Goal: Complete application form

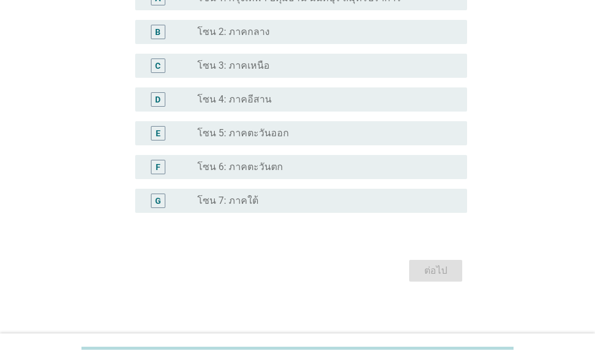
scroll to position [316, 0]
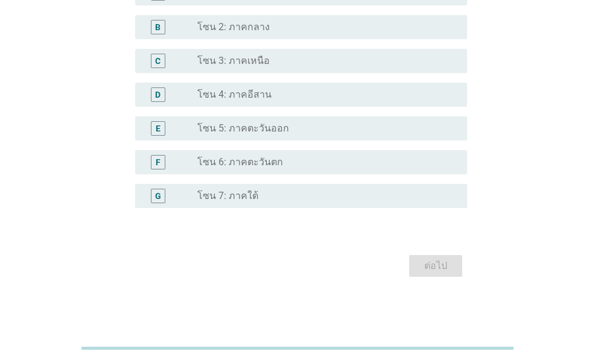
click at [267, 196] on div "radio_button_unchecked โซน 7: ภาคใต้" at bounding box center [322, 196] width 251 height 12
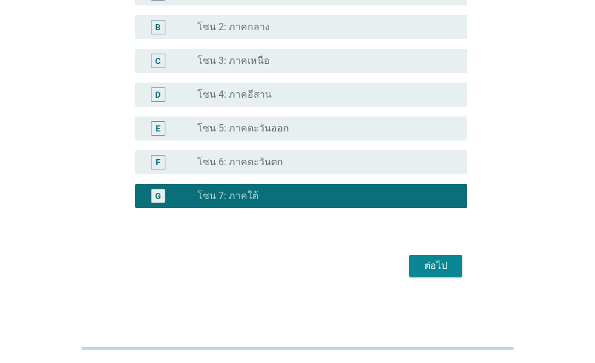
click at [449, 266] on div "ต่อไป" at bounding box center [436, 266] width 34 height 14
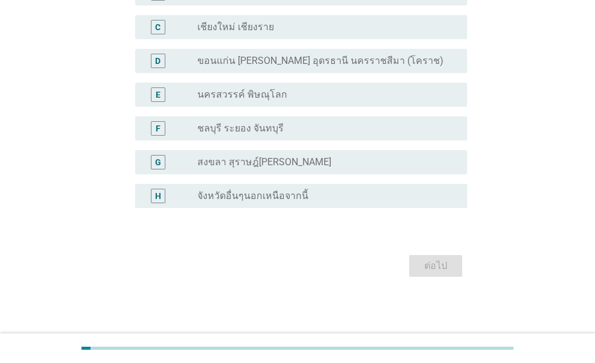
scroll to position [0, 0]
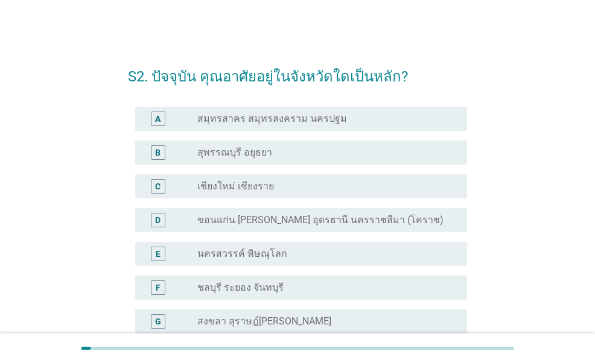
click at [283, 320] on label "สงขลา สุราษฎ์[PERSON_NAME]" at bounding box center [264, 322] width 134 height 12
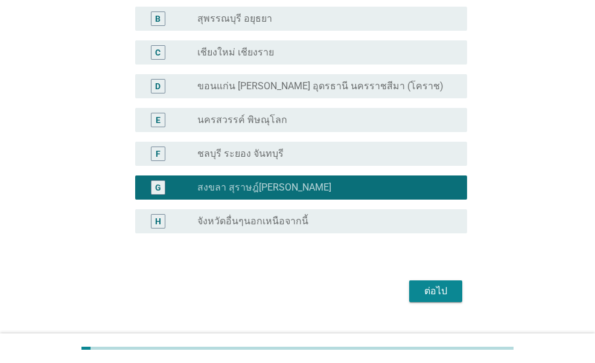
scroll to position [159, 0]
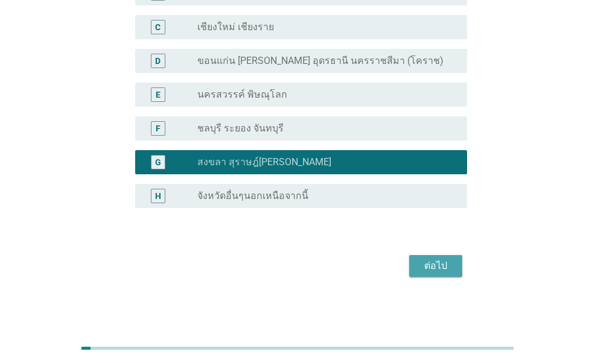
click at [437, 264] on div "ต่อไป" at bounding box center [436, 266] width 34 height 14
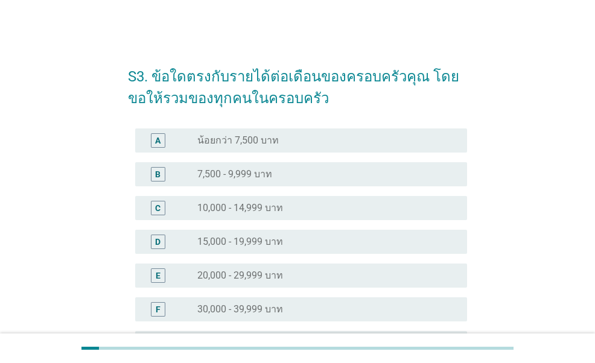
click at [260, 281] on label "20,000 - 29,999 บาท" at bounding box center [240, 276] width 86 height 12
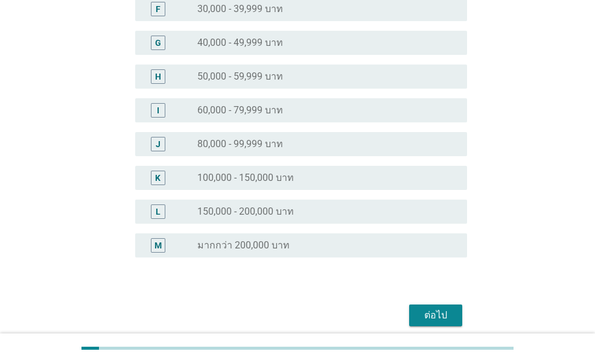
scroll to position [302, 0]
click at [423, 321] on div "ต่อไป" at bounding box center [436, 314] width 34 height 14
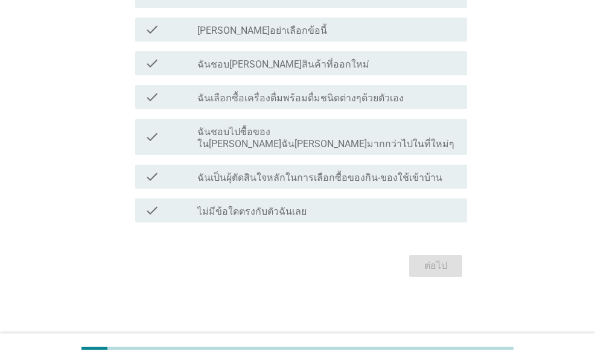
scroll to position [0, 0]
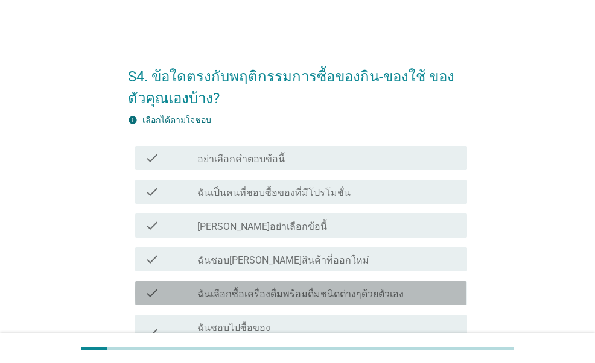
click at [269, 295] on label "ฉันเลือกซื้อเครื่องดื่มพร้อมดื่มชนิดต่างๆด้วยตัวเอง" at bounding box center [300, 295] width 206 height 12
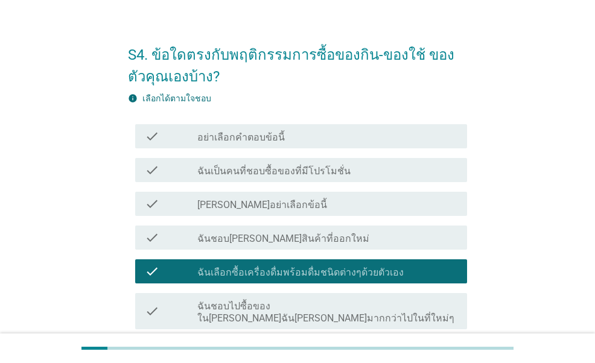
scroll to position [121, 0]
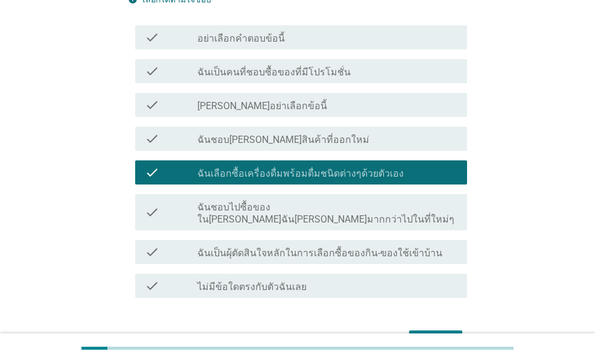
drag, startPoint x: 273, startPoint y: 241, endPoint x: 284, endPoint y: 242, distance: 10.9
click at [273, 248] on label "ฉันเป็นผุ้ตัดสินใจหลักในการเลือกซื้อของกิน-ของใช้เข้าบ้าน" at bounding box center [319, 254] width 245 height 12
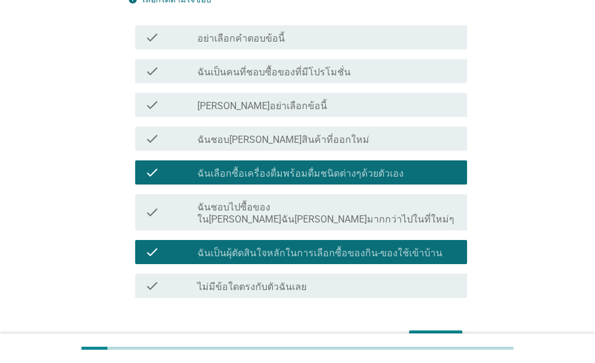
click at [426, 334] on div "ต่อไป" at bounding box center [436, 341] width 34 height 14
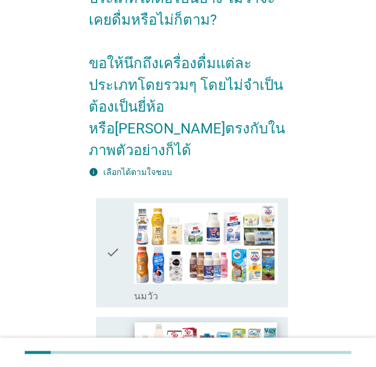
scroll to position [181, 0]
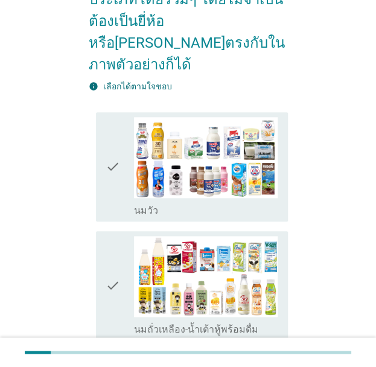
drag, startPoint x: 114, startPoint y: 140, endPoint x: 115, endPoint y: 160, distance: 20.0
click at [114, 141] on icon "check" at bounding box center [113, 167] width 14 height 100
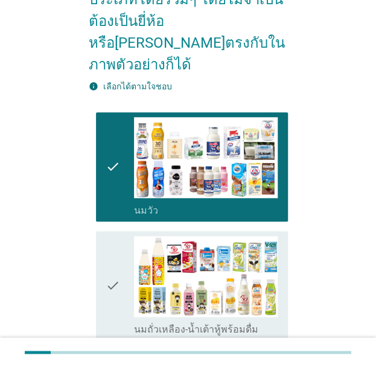
click at [115, 266] on icon "check" at bounding box center [113, 286] width 14 height 100
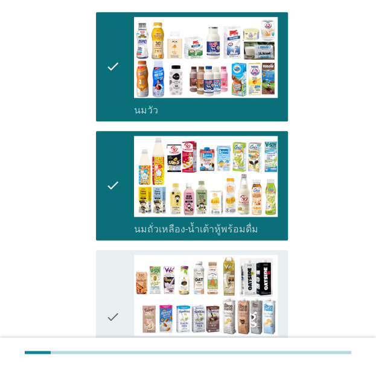
scroll to position [423, 0]
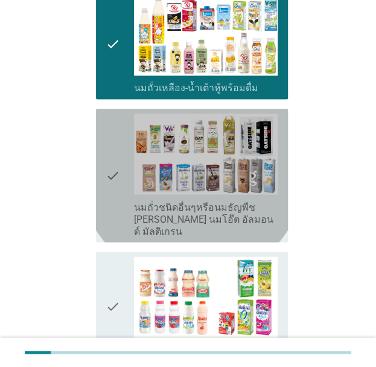
click at [123, 113] on div "check" at bounding box center [120, 175] width 29 height 124
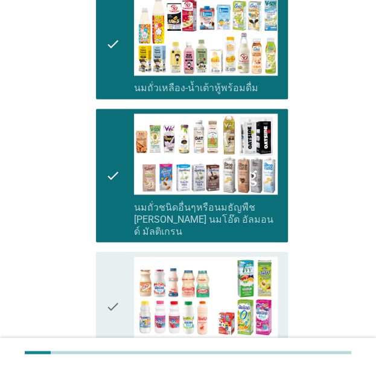
click at [121, 257] on div "check" at bounding box center [120, 307] width 29 height 100
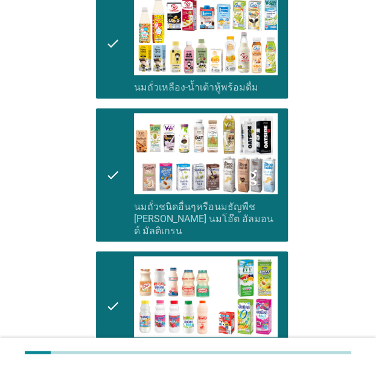
scroll to position [785, 0]
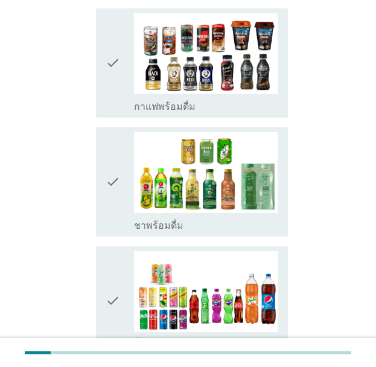
click at [115, 251] on icon "check" at bounding box center [113, 301] width 14 height 100
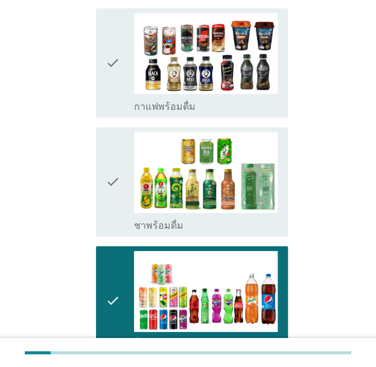
click at [110, 132] on icon "check" at bounding box center [113, 182] width 14 height 100
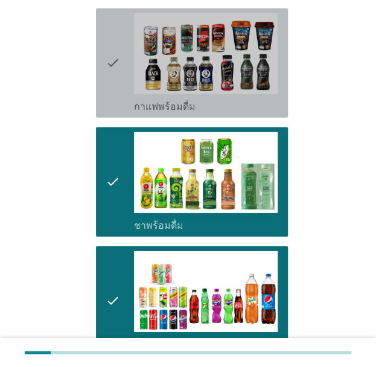
click at [115, 31] on icon "check" at bounding box center [113, 63] width 14 height 100
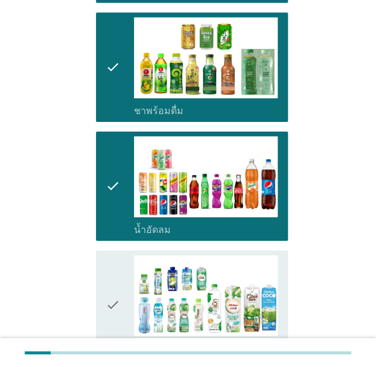
scroll to position [906, 0]
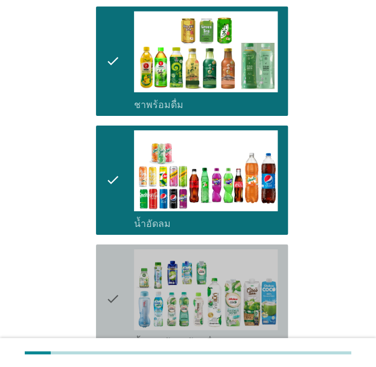
click at [123, 267] on div "check" at bounding box center [120, 299] width 29 height 100
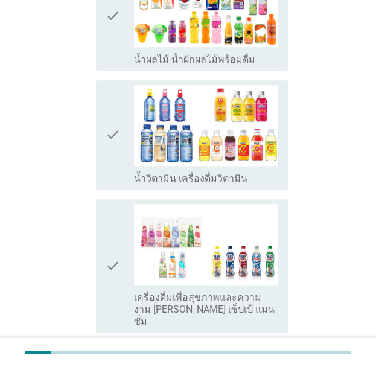
scroll to position [1328, 0]
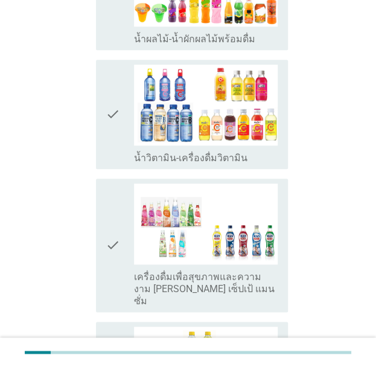
click at [113, 104] on icon "check" at bounding box center [113, 115] width 14 height 100
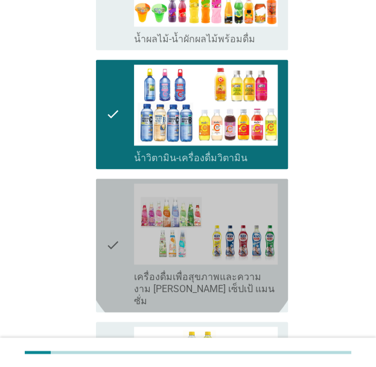
click at [106, 213] on icon "check" at bounding box center [113, 246] width 14 height 124
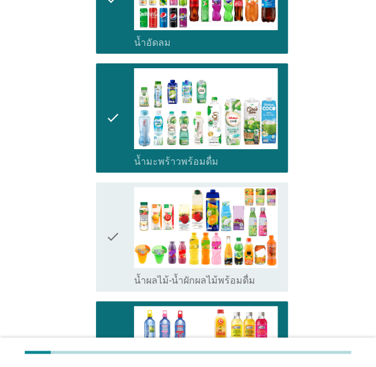
click at [110, 225] on icon "check" at bounding box center [113, 237] width 14 height 100
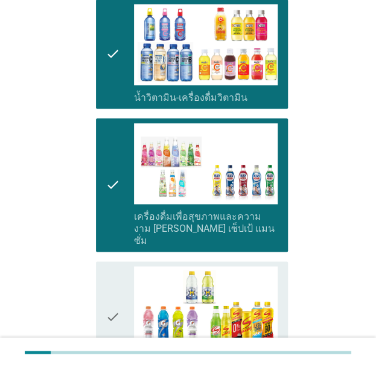
click at [109, 283] on icon "check" at bounding box center [113, 316] width 14 height 100
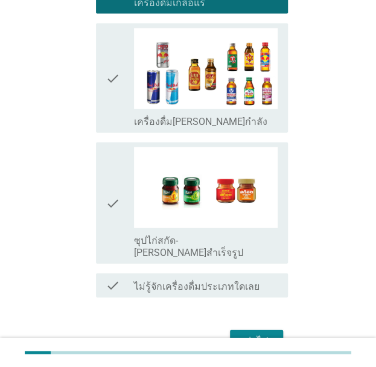
scroll to position [1750, 0]
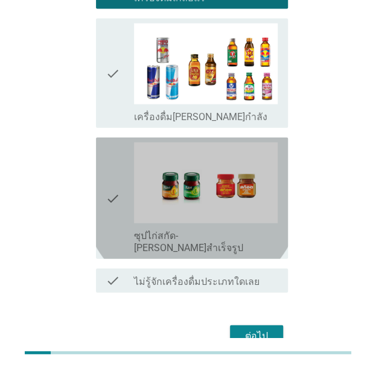
drag, startPoint x: 96, startPoint y: 130, endPoint x: 103, endPoint y: 140, distance: 12.6
click at [97, 138] on div "check check_box_outline_blank ซุปไก่สกัด-[PERSON_NAME]สำเร็จรูป" at bounding box center [192, 198] width 192 height 121
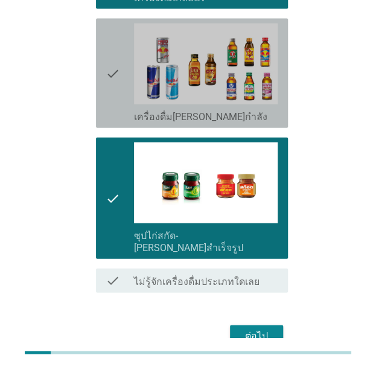
click at [97, 45] on div "check check_box_outline_blank เครื่องดื่ม[PERSON_NAME]กำลัง" at bounding box center [192, 73] width 192 height 109
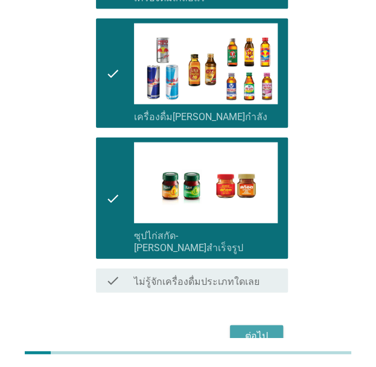
click at [251, 329] on div "ต่อไป" at bounding box center [257, 336] width 34 height 14
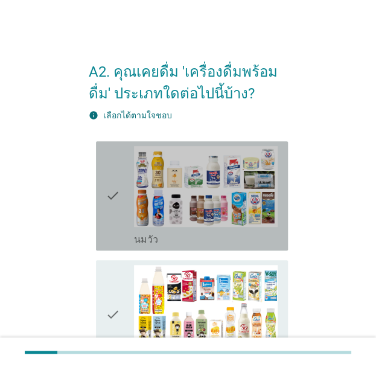
click at [99, 216] on div "check check_box_outline_blank [PERSON_NAME]" at bounding box center [192, 195] width 192 height 109
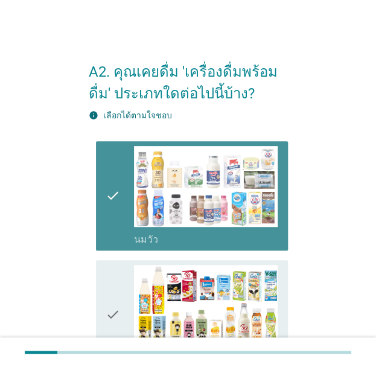
scroll to position [181, 0]
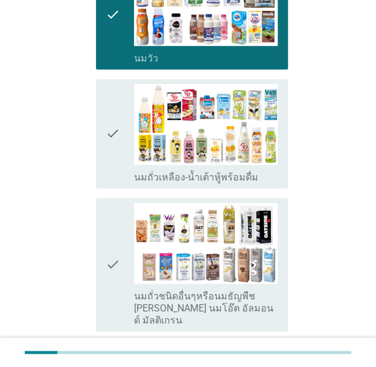
click at [108, 193] on div "check check_box_outline_blank นมถั่วชนิดอื่นๆหรือนมธัญพืช [PERSON_NAME] นมโอ๊ต …" at bounding box center [188, 264] width 199 height 143
drag, startPoint x: 108, startPoint y: 193, endPoint x: 109, endPoint y: 142, distance: 51.3
click at [110, 141] on icon "check" at bounding box center [113, 134] width 14 height 100
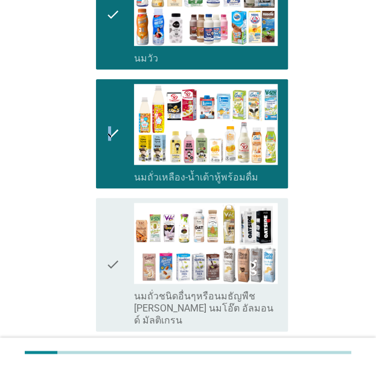
drag, startPoint x: 109, startPoint y: 142, endPoint x: 105, endPoint y: 150, distance: 9.4
click at [105, 150] on div "check check_box_outline_blank นมถั่วเหลือง-น้ำเต้าหู้พร้อมดื่ม" at bounding box center [192, 133] width 192 height 109
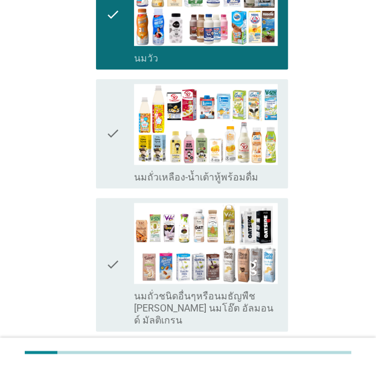
click at [104, 237] on div "check check_box_outline_blank นมถั่วชนิดอื่นๆหรือนมธัญพืช [PERSON_NAME] นมโอ๊ต …" at bounding box center [192, 264] width 192 height 133
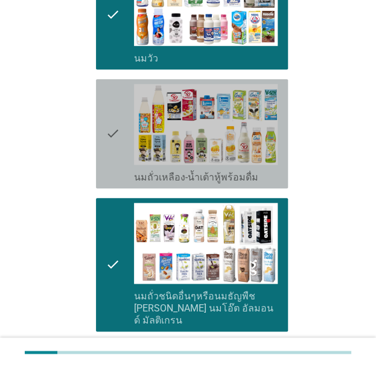
click at [126, 145] on div "check" at bounding box center [120, 134] width 29 height 100
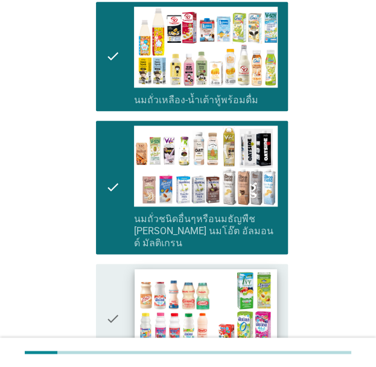
scroll to position [302, 0]
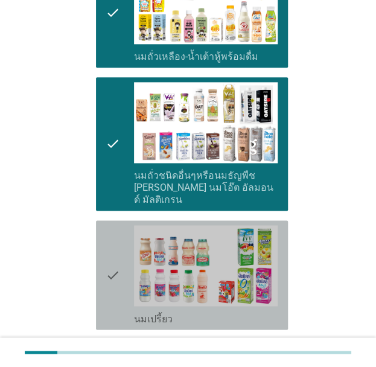
click at [126, 272] on div "check" at bounding box center [120, 275] width 29 height 100
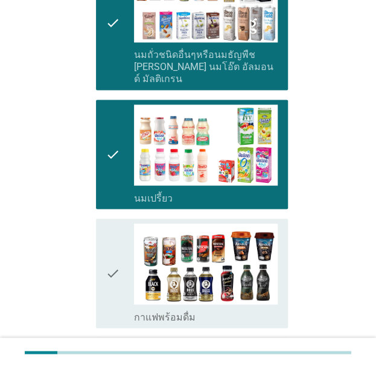
click at [121, 266] on div "check" at bounding box center [120, 273] width 29 height 100
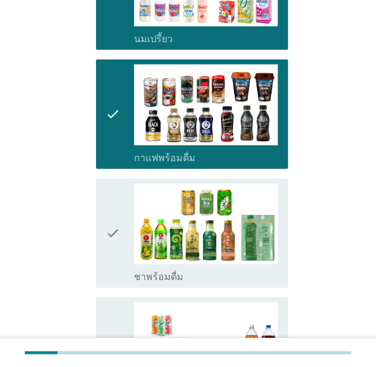
scroll to position [664, 0]
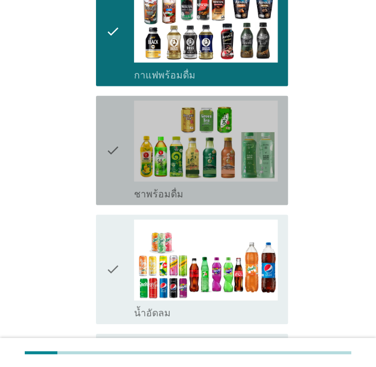
click at [118, 167] on icon "check" at bounding box center [113, 151] width 14 height 100
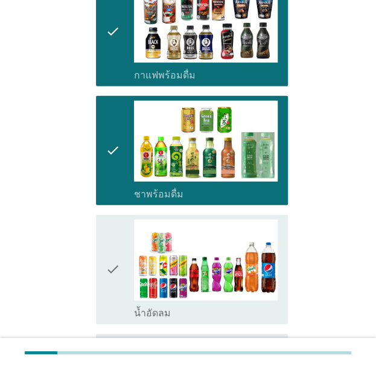
click at [106, 248] on icon "check" at bounding box center [113, 270] width 14 height 100
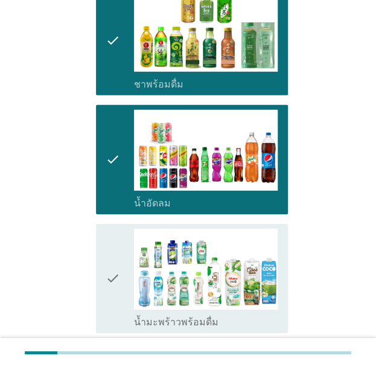
scroll to position [845, 0]
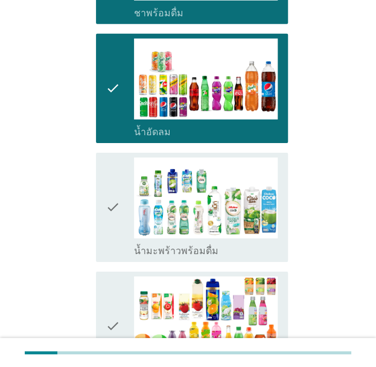
click at [112, 222] on icon "check" at bounding box center [113, 208] width 14 height 100
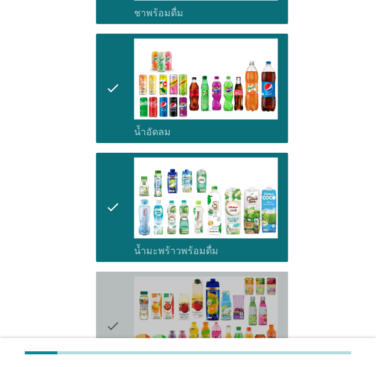
click at [107, 287] on icon "check" at bounding box center [113, 327] width 14 height 100
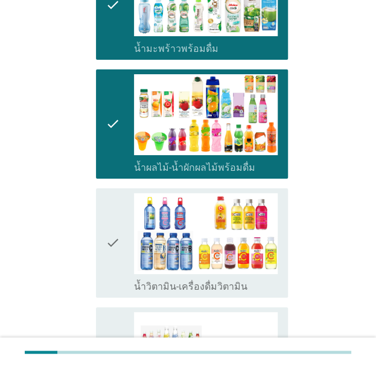
scroll to position [1087, 0]
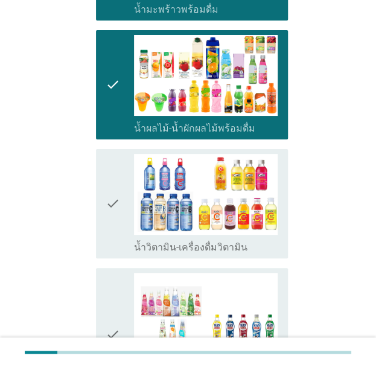
click at [109, 211] on icon "check" at bounding box center [113, 204] width 14 height 100
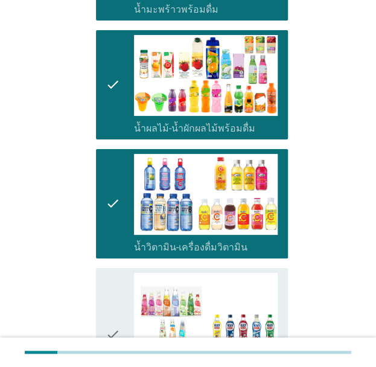
click at [103, 302] on div "check check_box_outline_blank เครื่องดื่มเพื่อสุขภาพและความงาม [PERSON_NAME] เซ…" at bounding box center [192, 334] width 192 height 133
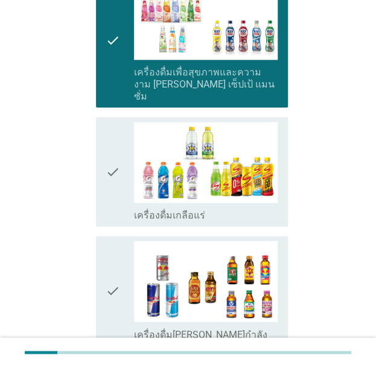
scroll to position [1389, 0]
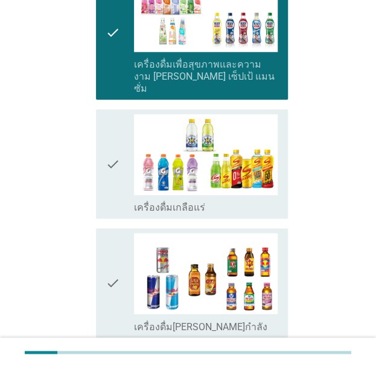
click at [115, 182] on icon "check" at bounding box center [113, 164] width 14 height 100
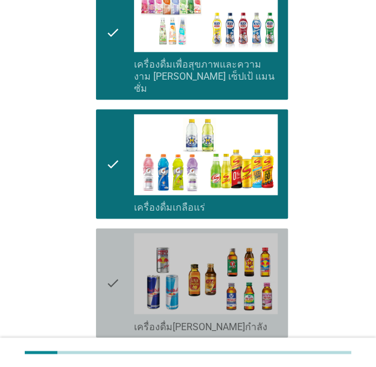
click at [112, 250] on icon "check" at bounding box center [113, 283] width 14 height 100
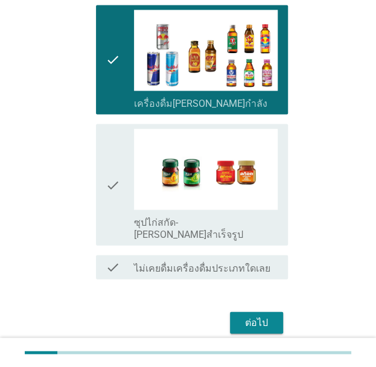
scroll to position [1620, 0]
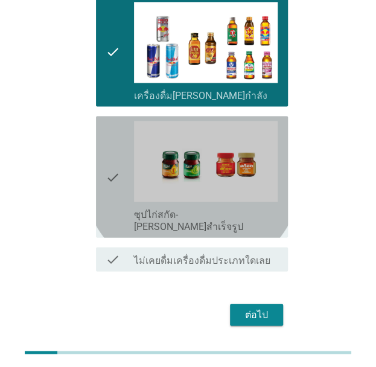
click at [102, 150] on div "check check_box_outline_blank ซุปไก่สกัด-[PERSON_NAME]สำเร็จรูป" at bounding box center [192, 176] width 192 height 121
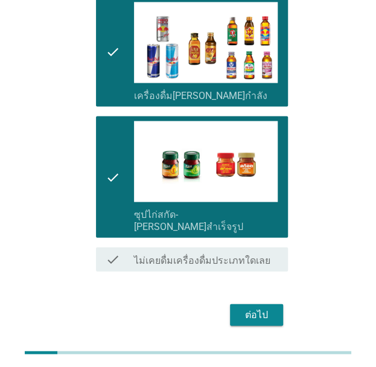
click at [251, 307] on div "ต่อไป" at bounding box center [257, 314] width 34 height 14
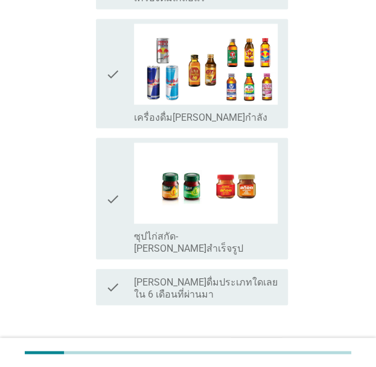
scroll to position [0, 0]
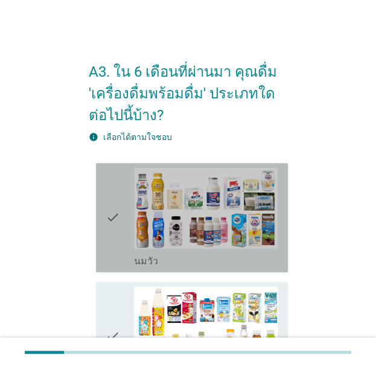
click at [104, 222] on div "check check_box_outline_blank [PERSON_NAME]" at bounding box center [192, 217] width 192 height 109
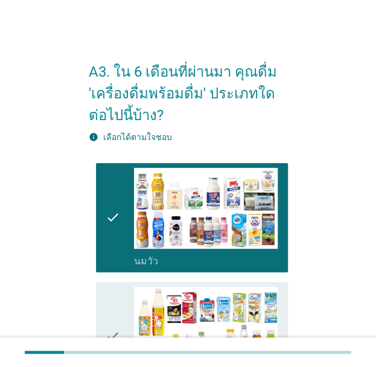
click at [109, 318] on icon "check" at bounding box center [113, 337] width 14 height 100
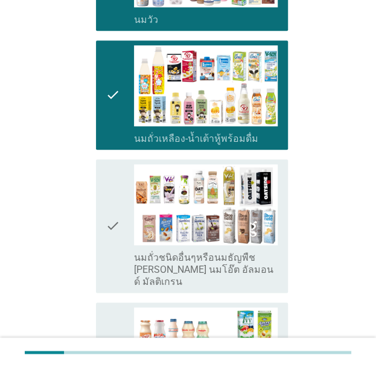
click at [100, 232] on div "check check_box_outline_blank นมถั่วชนิดอื่นๆหรือนมธัญพืช [PERSON_NAME] นมโอ๊ต …" at bounding box center [192, 225] width 192 height 133
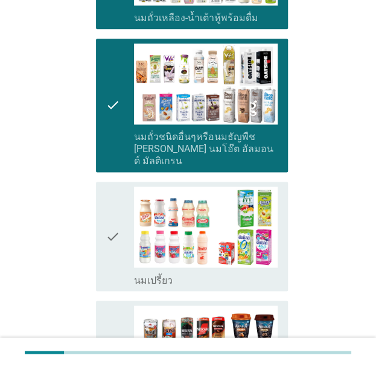
click at [106, 240] on icon "check" at bounding box center [113, 237] width 14 height 100
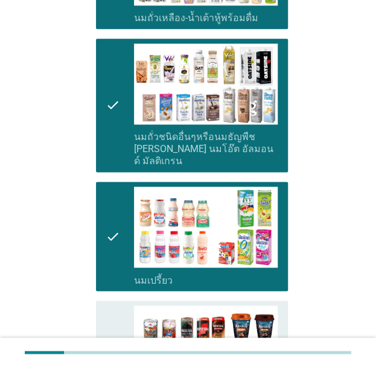
scroll to position [604, 0]
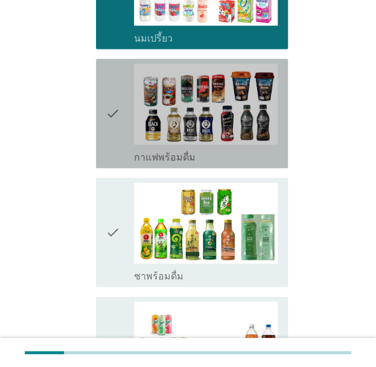
click at [111, 139] on icon "check" at bounding box center [113, 114] width 14 height 100
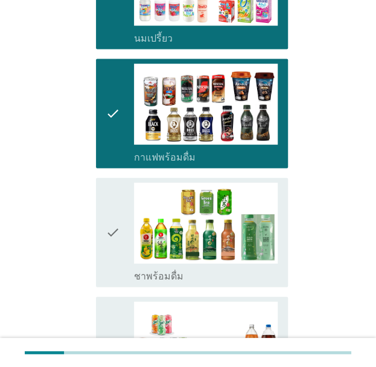
click at [109, 208] on icon "check" at bounding box center [113, 233] width 14 height 100
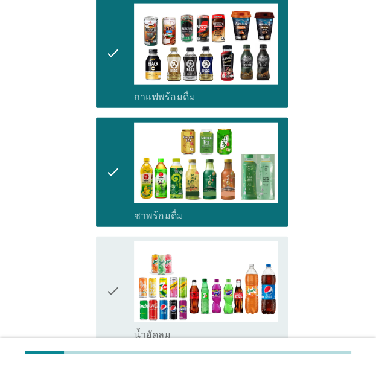
click at [112, 281] on icon "check" at bounding box center [113, 291] width 14 height 100
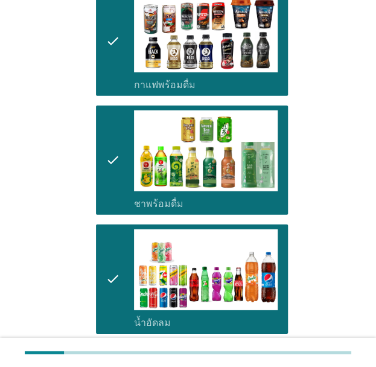
scroll to position [845, 0]
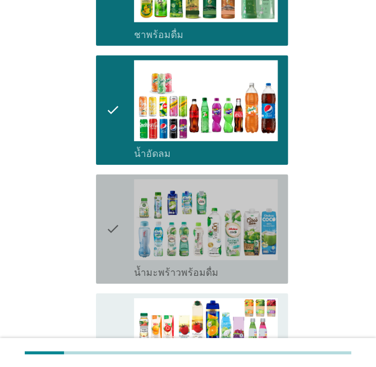
click at [104, 206] on div "check check_box_outline_blank น้ำมะพร้าวพร้อมดื่ม" at bounding box center [192, 228] width 192 height 109
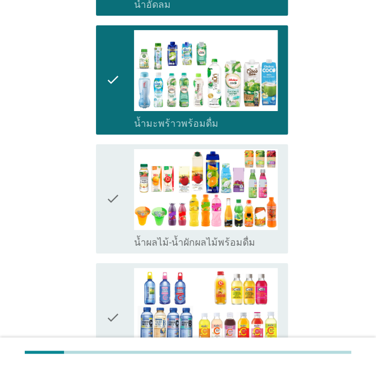
scroll to position [1087, 0]
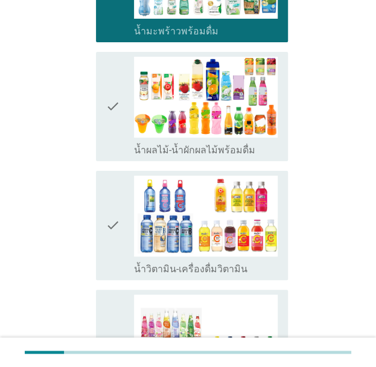
click at [106, 96] on icon "check" at bounding box center [113, 107] width 14 height 100
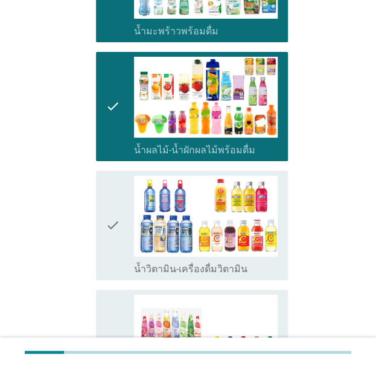
click at [113, 199] on icon "check" at bounding box center [113, 226] width 14 height 100
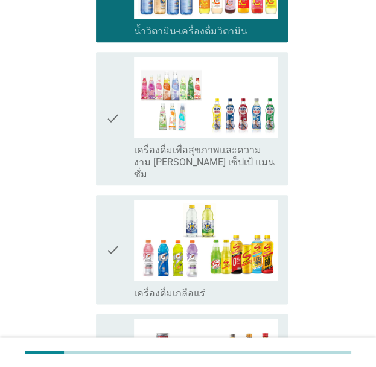
scroll to position [1328, 0]
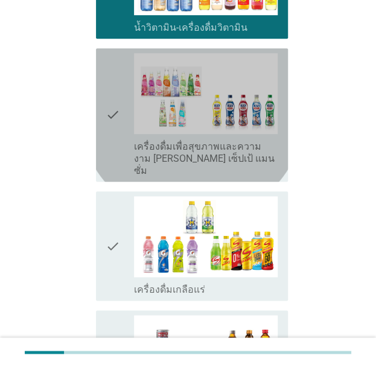
click at [98, 71] on div "check check_box_outline_blank เครื่องดื่มเพื่อสุขภาพและความงาม [PERSON_NAME] เซ…" at bounding box center [192, 114] width 192 height 133
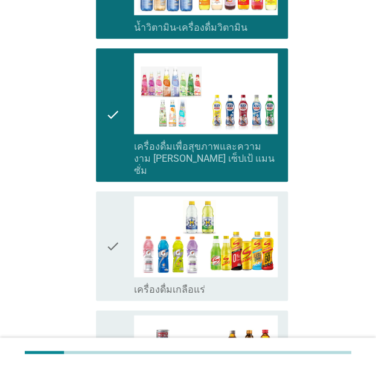
click at [103, 249] on div "check check_box_outline_blank เครื่องดื่มเกลือแร่" at bounding box center [192, 245] width 192 height 109
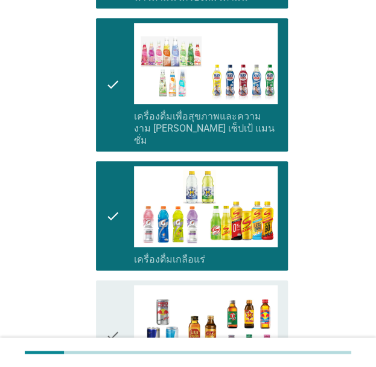
scroll to position [1509, 0]
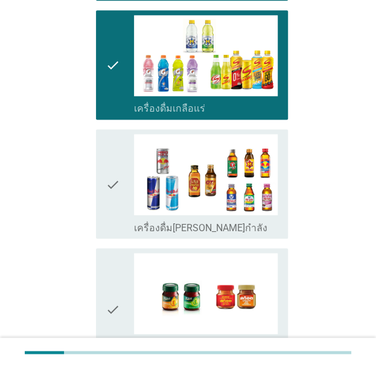
click at [105, 161] on div "check check_box_outline_blank เครื่องดื่ม[PERSON_NAME]กำลัง" at bounding box center [192, 183] width 192 height 109
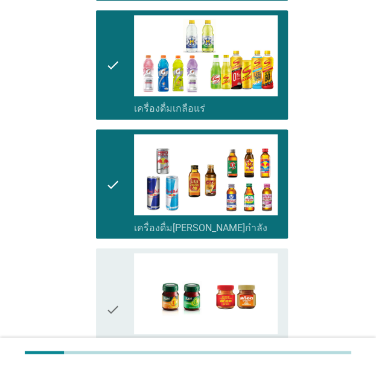
click at [106, 264] on icon "check" at bounding box center [113, 309] width 14 height 112
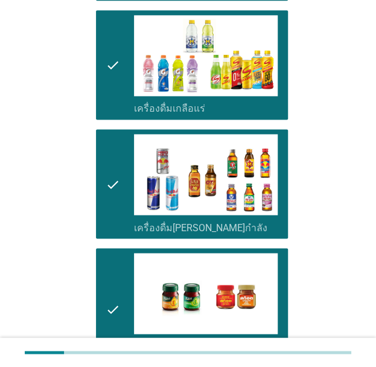
scroll to position [1654, 0]
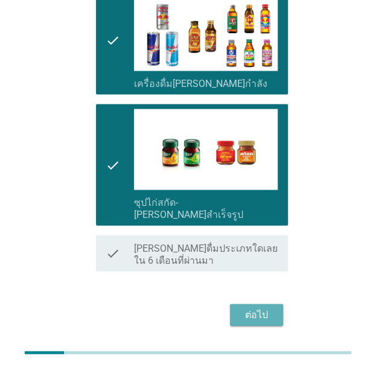
click at [249, 304] on button "ต่อไป" at bounding box center [256, 315] width 53 height 22
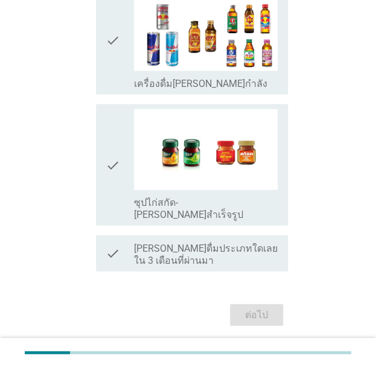
scroll to position [0, 0]
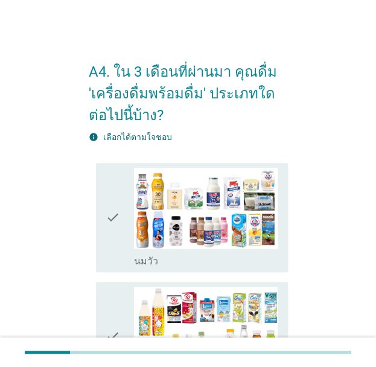
click at [100, 222] on div "check check_box_outline_blank [PERSON_NAME]" at bounding box center [192, 217] width 192 height 109
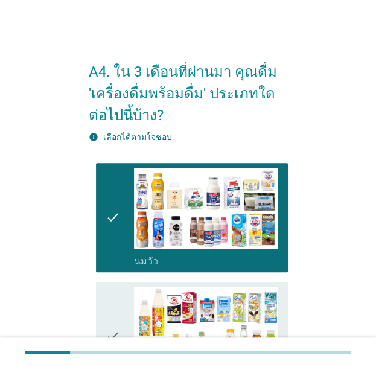
scroll to position [181, 0]
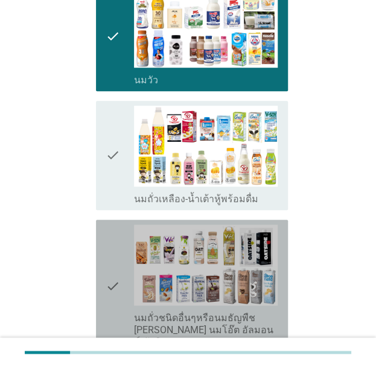
click at [101, 283] on div "check check_box_outline_blank นมถั่วชนิดอื่นๆหรือนมธัญพืช [PERSON_NAME] นมโอ๊ต …" at bounding box center [192, 286] width 192 height 133
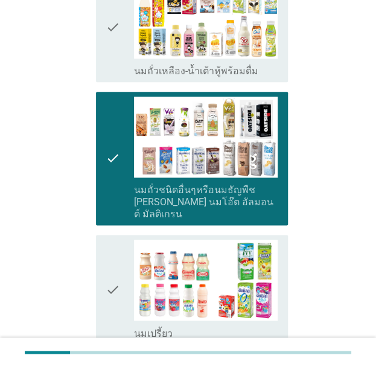
scroll to position [362, 0]
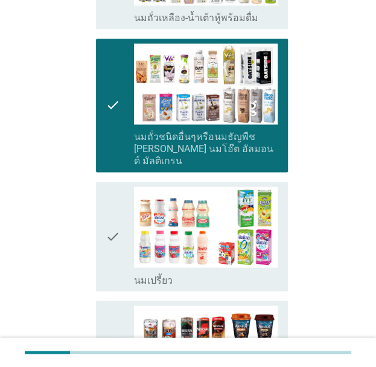
click at [107, 228] on icon "check" at bounding box center [113, 237] width 14 height 100
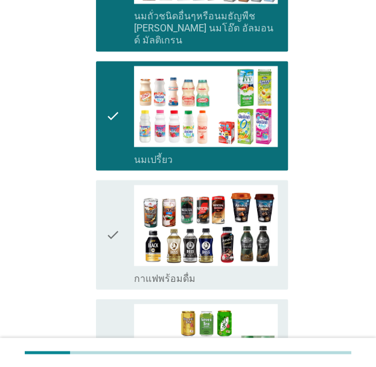
click at [112, 225] on icon "check" at bounding box center [113, 235] width 14 height 100
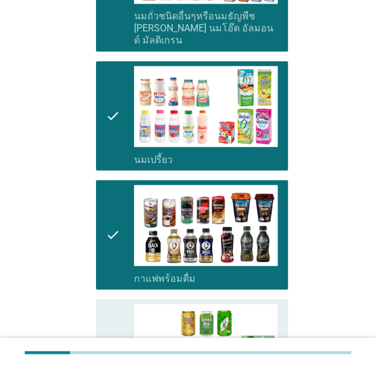
scroll to position [724, 0]
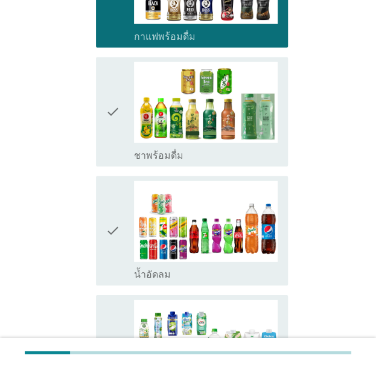
click at [113, 206] on icon "check" at bounding box center [113, 231] width 14 height 100
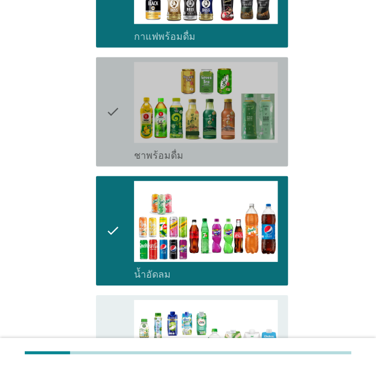
click at [110, 120] on icon "check" at bounding box center [113, 112] width 14 height 100
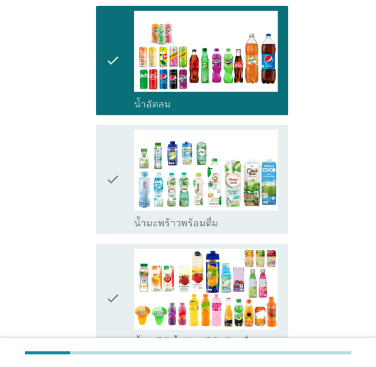
scroll to position [906, 0]
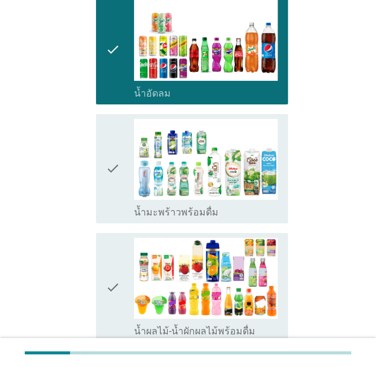
click at [107, 179] on icon "check" at bounding box center [113, 169] width 14 height 100
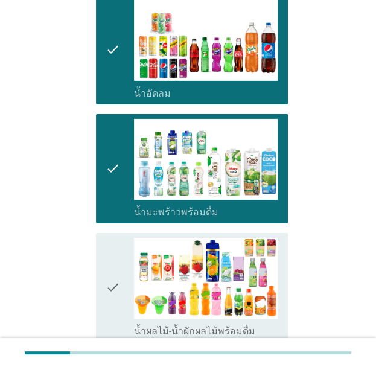
click at [106, 258] on icon "check" at bounding box center [113, 288] width 14 height 100
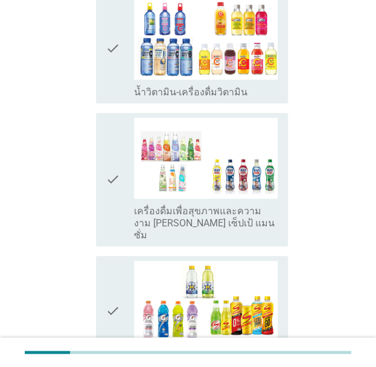
scroll to position [1268, 0]
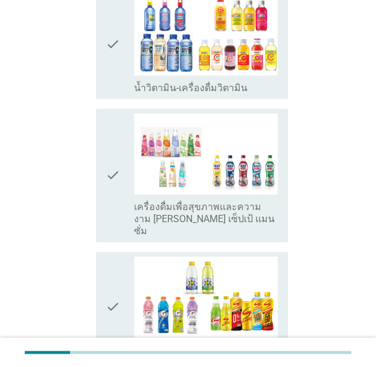
click at [112, 167] on icon "check" at bounding box center [113, 175] width 14 height 124
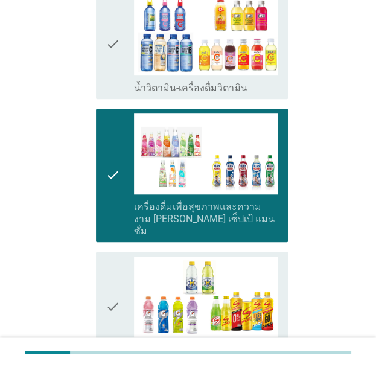
click at [98, 181] on div "check check_box_outline_blank เครื่องดื่มเพื่อสุขภาพและความงาม [PERSON_NAME] เซ…" at bounding box center [192, 175] width 192 height 133
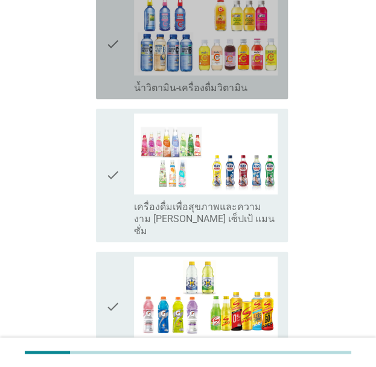
click at [116, 67] on icon "check" at bounding box center [113, 45] width 14 height 100
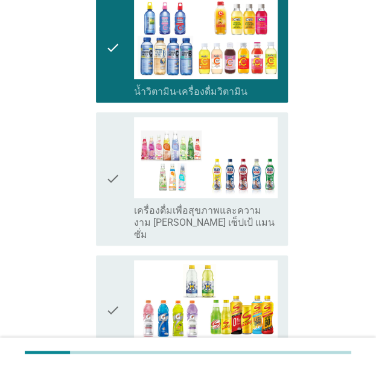
click at [110, 266] on icon "check" at bounding box center [113, 310] width 14 height 100
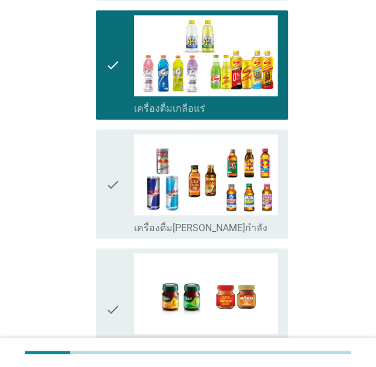
click at [117, 266] on icon "check" at bounding box center [113, 309] width 14 height 112
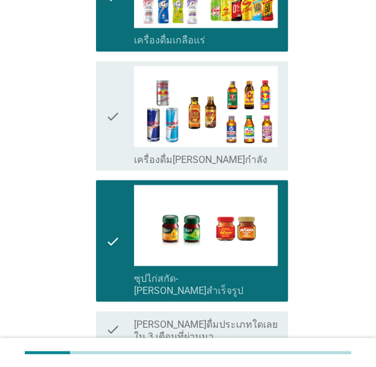
scroll to position [1654, 0]
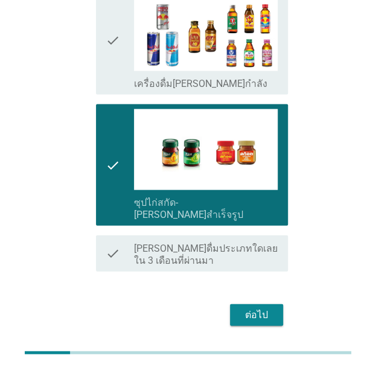
click at [263, 307] on div "ต่อไป" at bounding box center [257, 314] width 34 height 14
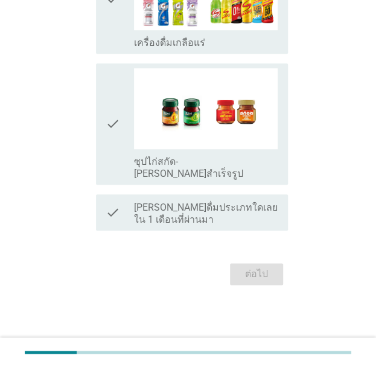
scroll to position [0, 0]
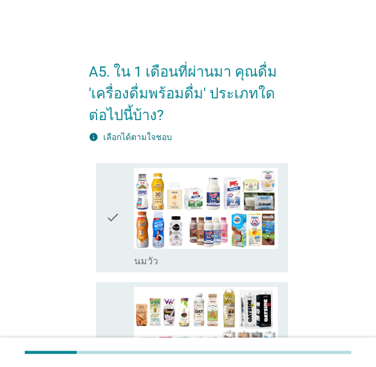
drag, startPoint x: 106, startPoint y: 223, endPoint x: 110, endPoint y: 232, distance: 10.0
click at [106, 224] on icon "check" at bounding box center [113, 218] width 14 height 100
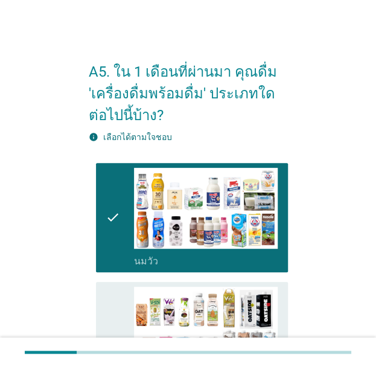
click at [115, 322] on icon "check" at bounding box center [113, 349] width 14 height 124
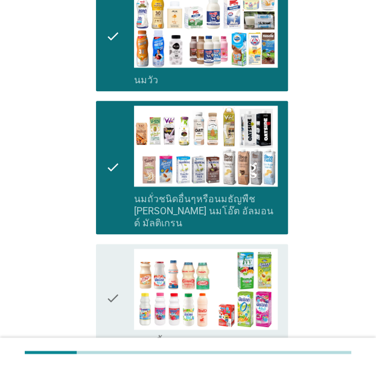
click at [103, 262] on div "check check_box นมเปรี้ยว" at bounding box center [192, 298] width 192 height 109
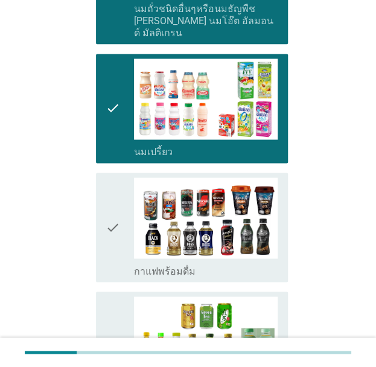
scroll to position [483, 0]
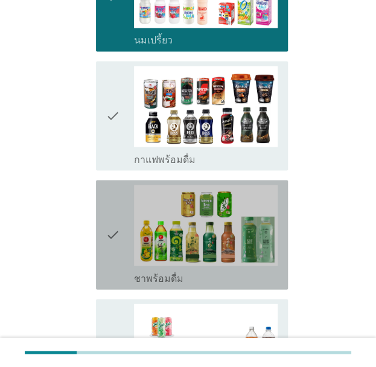
click at [99, 220] on div "check check_box ชาพร้อมดื่ม" at bounding box center [192, 234] width 192 height 109
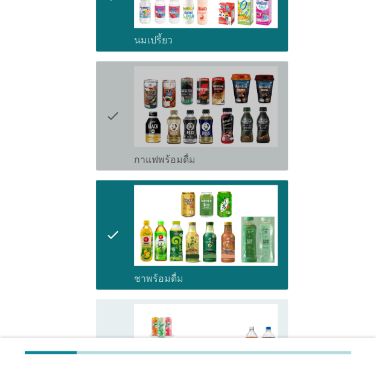
click at [100, 144] on div "check check_box กาแฟพร้อมดื่ม" at bounding box center [192, 115] width 192 height 109
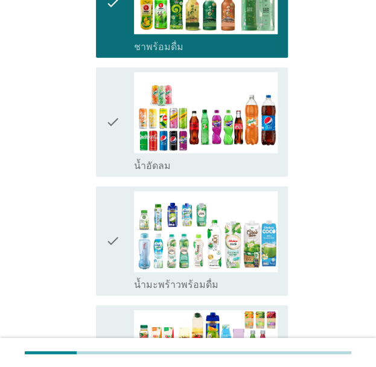
scroll to position [724, 0]
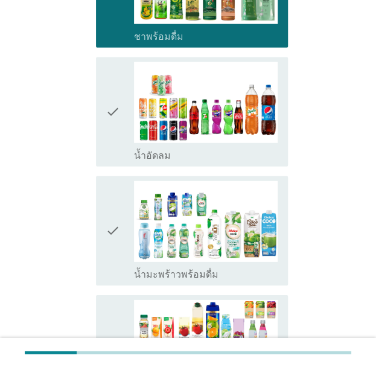
click at [105, 154] on div "check check_box น้ำอัดลม" at bounding box center [188, 112] width 199 height 119
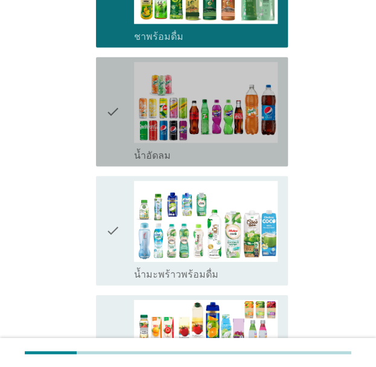
click at [109, 135] on icon "check" at bounding box center [113, 112] width 14 height 100
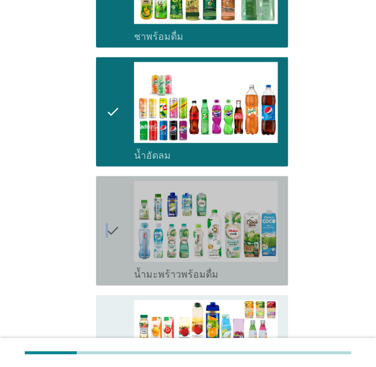
click at [106, 214] on icon "check" at bounding box center [113, 231] width 14 height 100
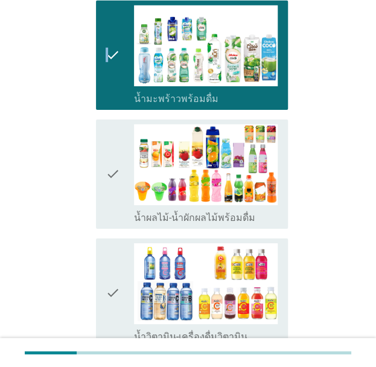
scroll to position [906, 0]
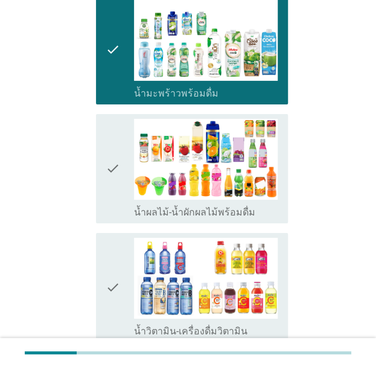
click at [106, 172] on icon "check" at bounding box center [113, 169] width 14 height 100
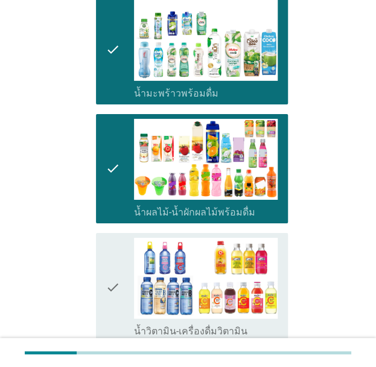
click at [107, 254] on icon "check" at bounding box center [113, 288] width 14 height 100
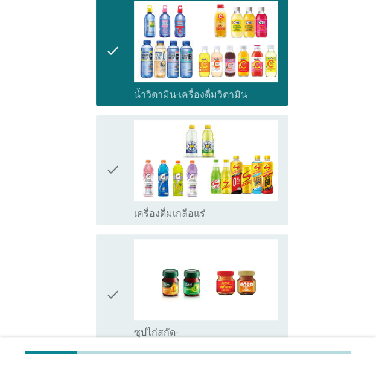
scroll to position [1147, 0]
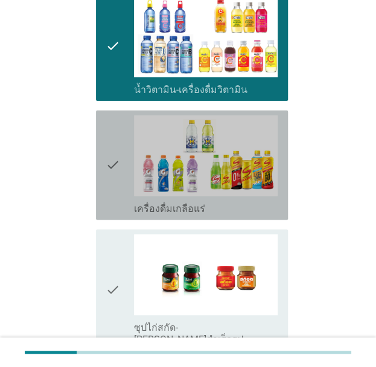
click at [106, 179] on icon "check" at bounding box center [113, 165] width 14 height 100
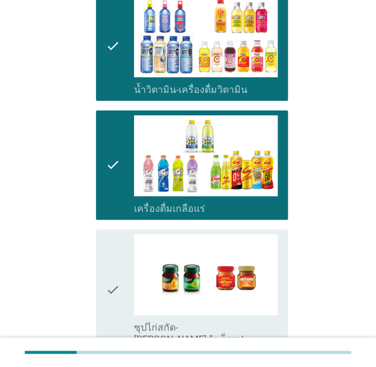
click at [103, 261] on div "check check_box ซุปไก่สกัด-[PERSON_NAME]สำเร็จรูป" at bounding box center [192, 289] width 192 height 121
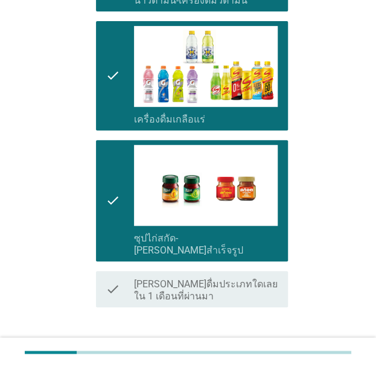
scroll to position [1286, 0]
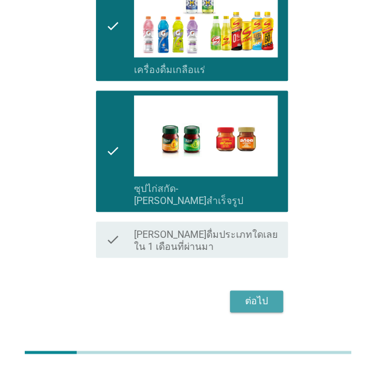
click at [262, 294] on div "ต่อไป" at bounding box center [257, 301] width 34 height 14
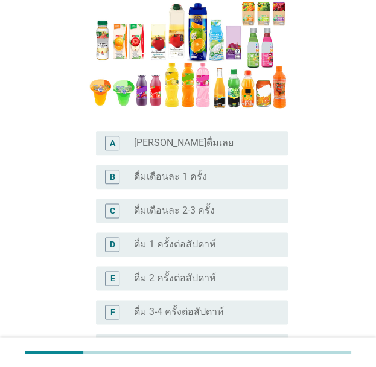
scroll to position [241, 0]
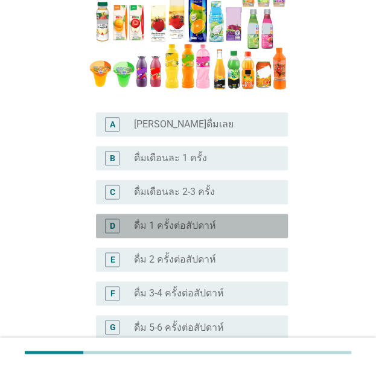
click at [204, 225] on label "ดื่ม 1 ครั้งต่อสัปดาห์" at bounding box center [175, 226] width 82 height 12
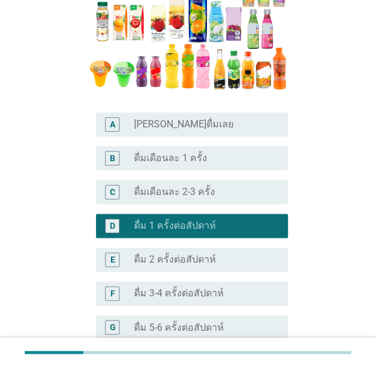
click at [210, 248] on div "E radio_button_unchecked ดื่ม 2 ครั้งต่อสัปดาห์" at bounding box center [192, 260] width 192 height 24
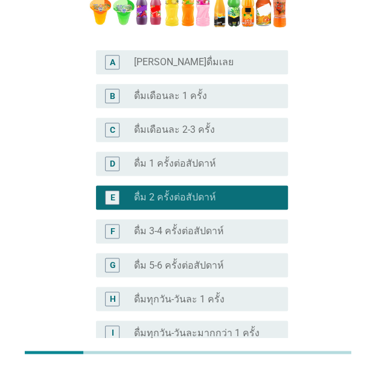
scroll to position [251, 0]
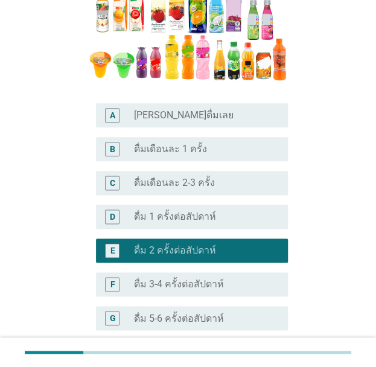
click at [243, 177] on div "radio_button_unchecked ดื่มเดือนละ 2-3 ครั้ง" at bounding box center [201, 183] width 134 height 12
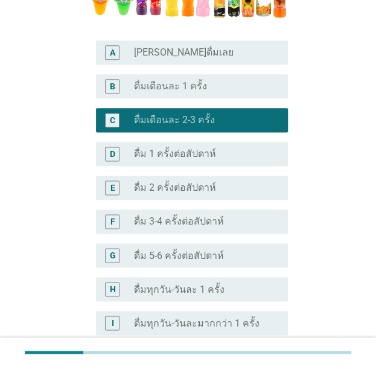
scroll to position [371, 0]
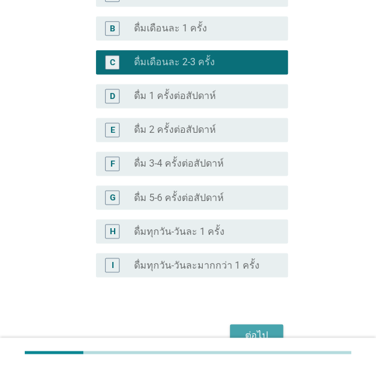
click at [251, 328] on div "ต่อไป" at bounding box center [257, 335] width 34 height 14
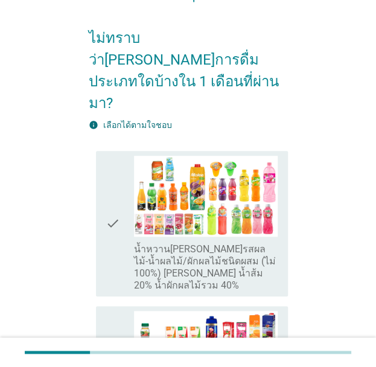
scroll to position [241, 0]
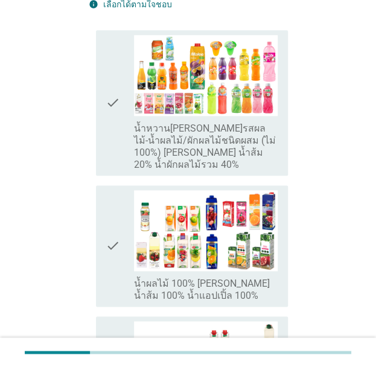
click at [112, 196] on icon "check" at bounding box center [113, 246] width 14 height 112
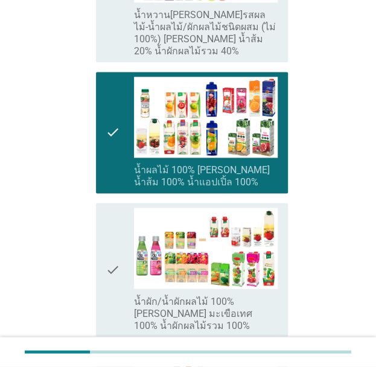
scroll to position [483, 0]
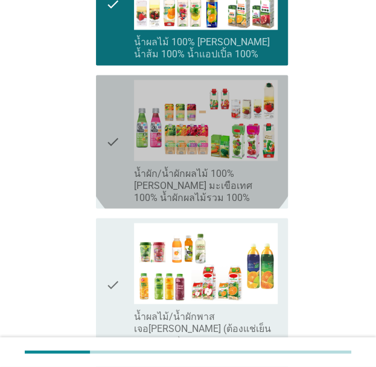
click at [103, 107] on div "check check_box_outline_blank น้ำผัก/น้ำผักผลไม้ 100% [PERSON_NAME] มะเขือเทศ 1…" at bounding box center [192, 141] width 192 height 133
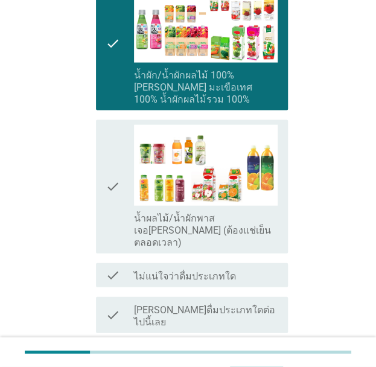
scroll to position [590, 0]
